Goal: Information Seeking & Learning: Find specific fact

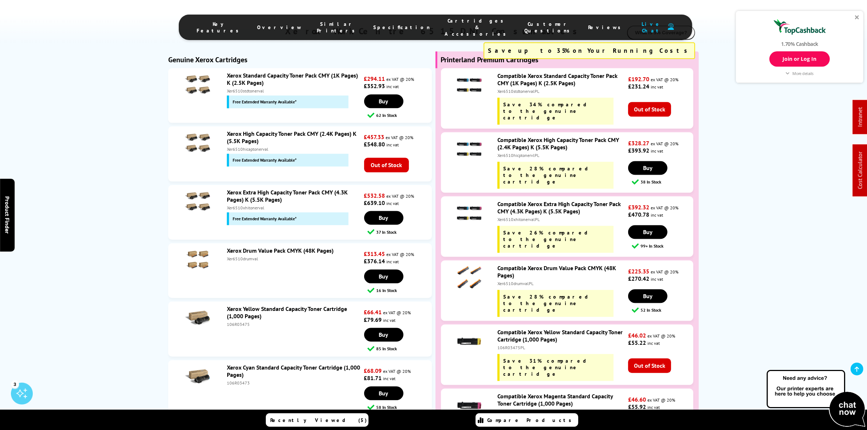
scroll to position [2186, 0]
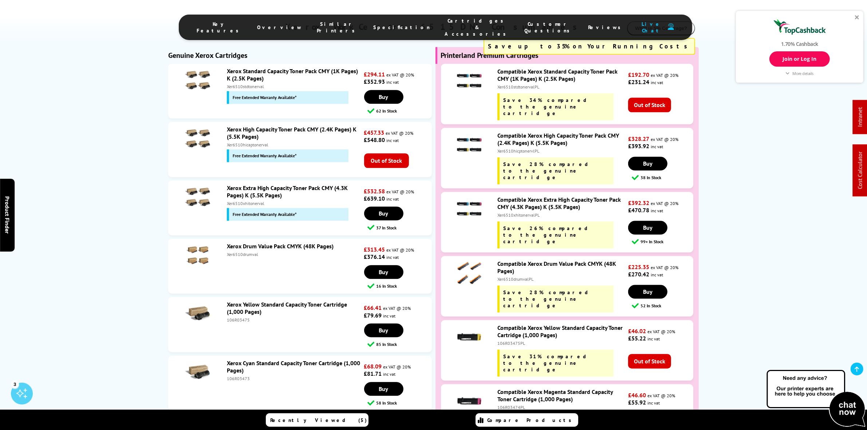
click at [506, 212] on div "Xer6510xhitonervalPL" at bounding box center [562, 214] width 129 height 5
click at [507, 212] on div "Xer6510xhitonervalPL" at bounding box center [562, 214] width 129 height 5
copy div "Xer6510xhitonervalPL"
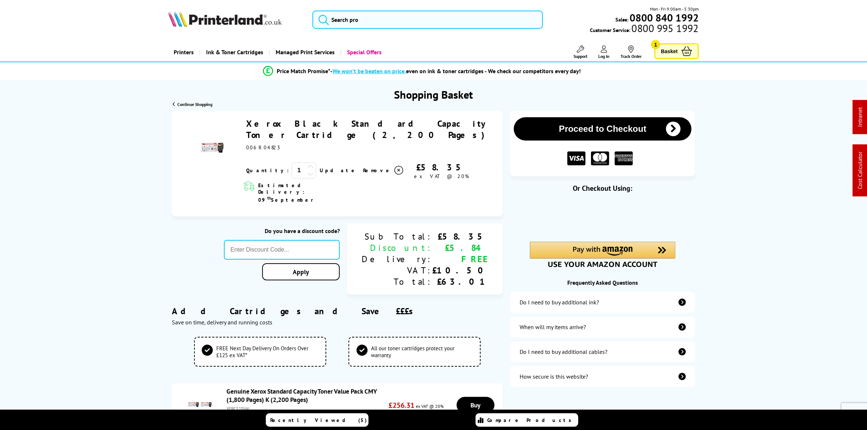
click at [363, 167] on span "Remove" at bounding box center [377, 170] width 29 height 7
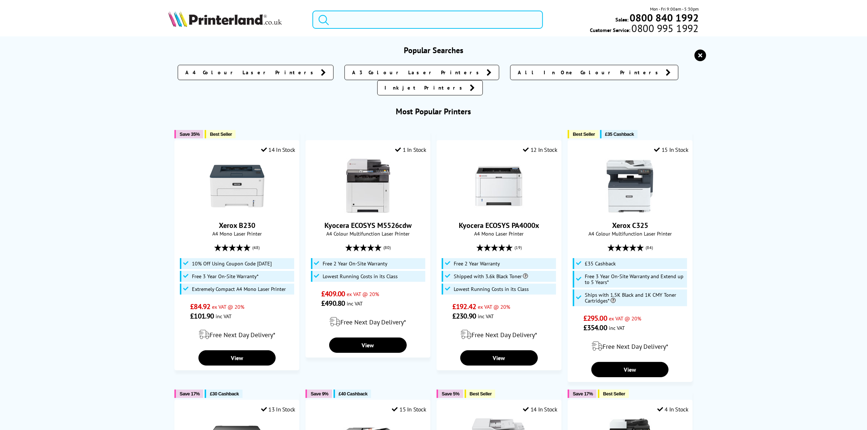
click at [350, 13] on input "search" at bounding box center [428, 20] width 230 height 18
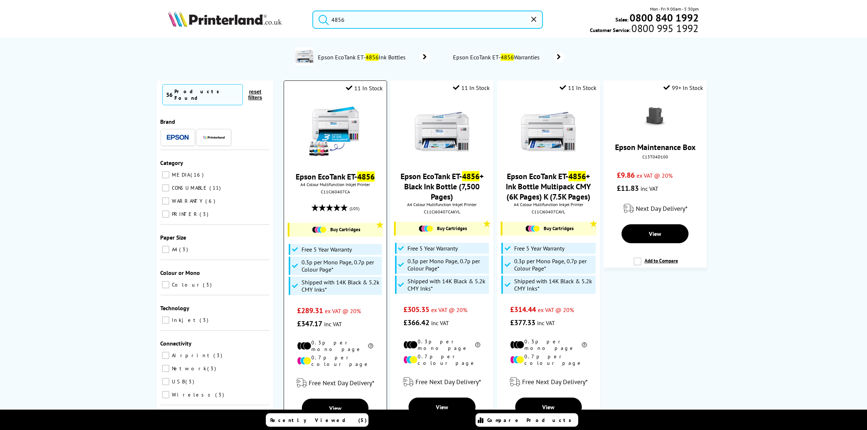
type input "4856"
click at [358, 144] on img at bounding box center [335, 132] width 55 height 55
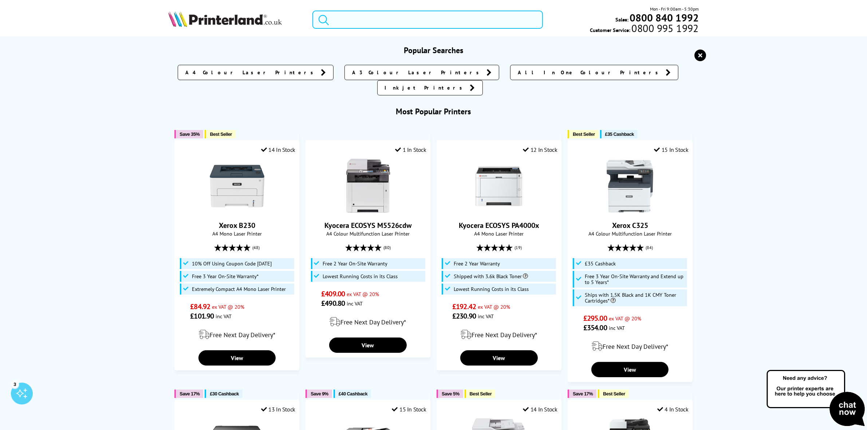
click at [429, 17] on input "search" at bounding box center [428, 20] width 230 height 18
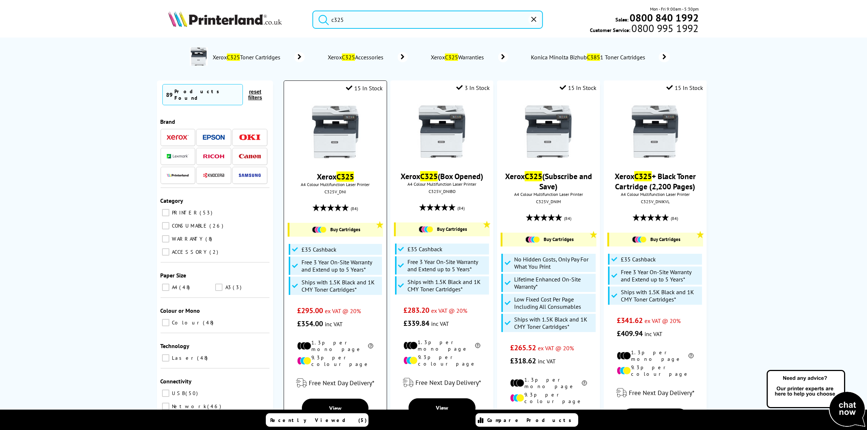
type input "c325"
drag, startPoint x: 538, startPoint y: 24, endPoint x: 536, endPoint y: 21, distance: 3.9
click at [536, 21] on form "c325" at bounding box center [428, 20] width 230 height 18
click at [536, 21] on icon "reset" at bounding box center [534, 19] width 5 height 5
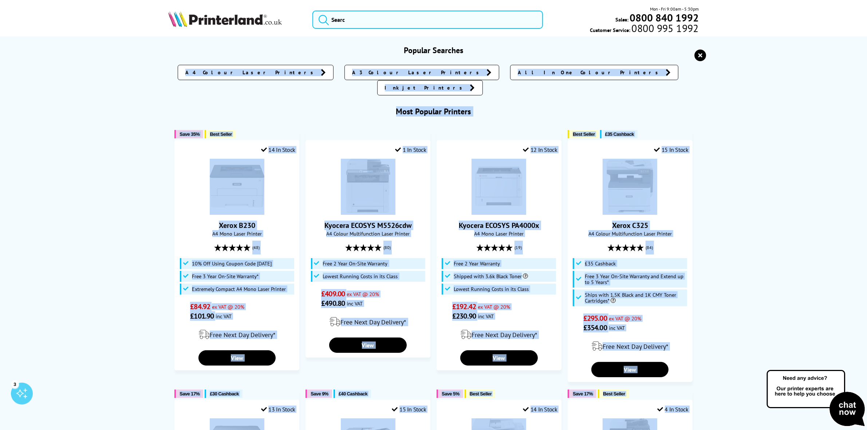
drag, startPoint x: 710, startPoint y: 48, endPoint x: 704, endPoint y: 53, distance: 8.0
click at [708, 50] on div "Popular Searches A4 Colour Laser Printers A3 Colour Laser Printers All In One C…" at bounding box center [433, 349] width 583 height 609
click at [704, 53] on icon "reset" at bounding box center [701, 56] width 12 height 12
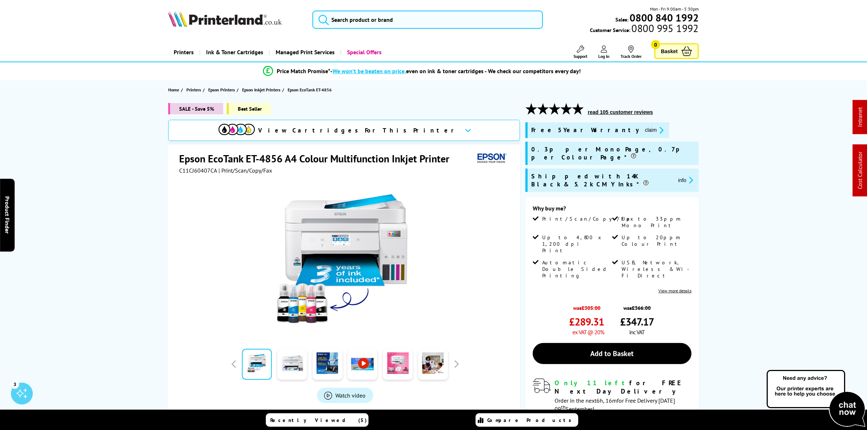
click at [347, 127] on span "View Cartridges For This Printer" at bounding box center [359, 130] width 200 height 8
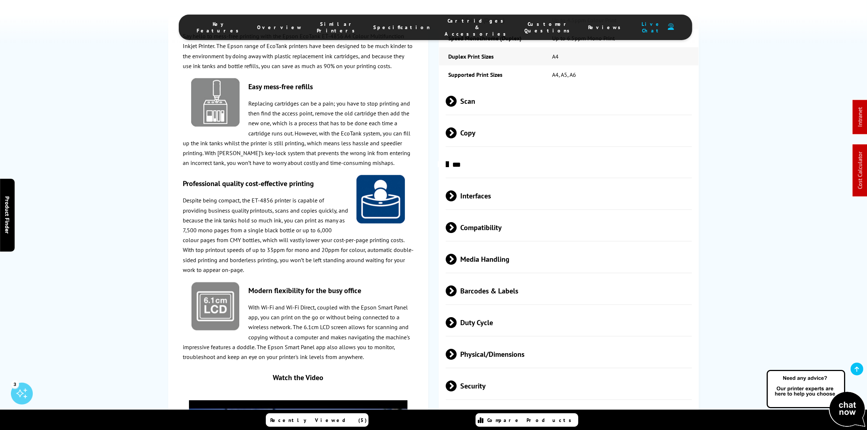
scroll to position [1052, 0]
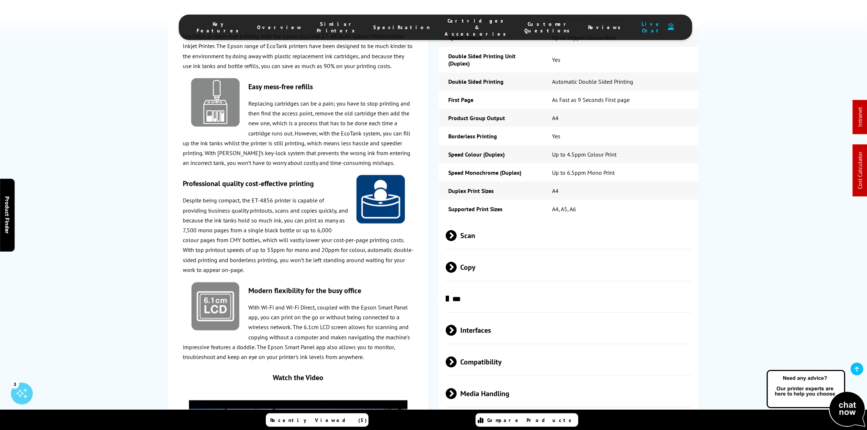
click at [520, 230] on span "Scan" at bounding box center [569, 235] width 246 height 27
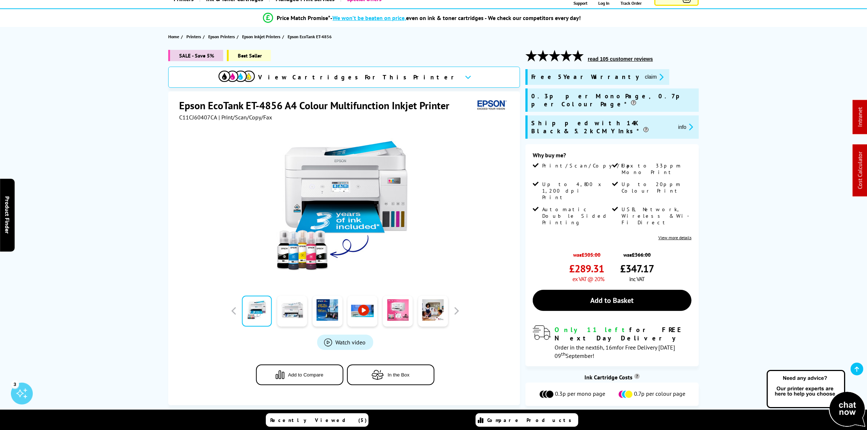
scroll to position [91, 0]
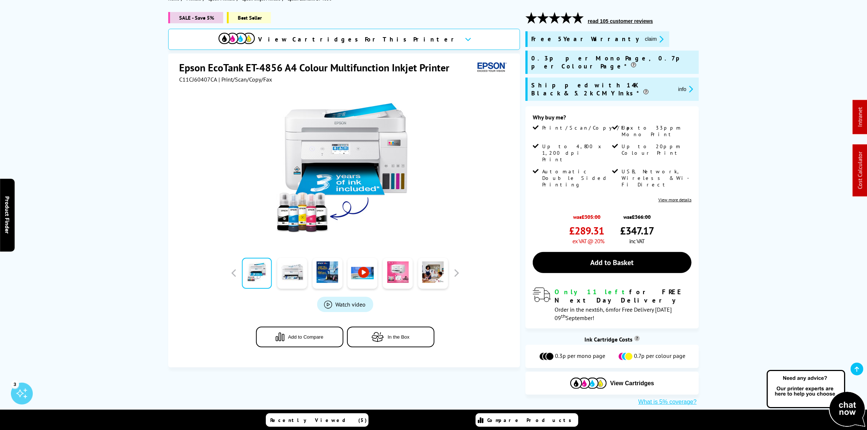
click at [203, 83] on span "C11CJ60407CA" at bounding box center [198, 79] width 38 height 7
copy span "C11CJ60407CA"
